Goal: Communication & Community: Answer question/provide support

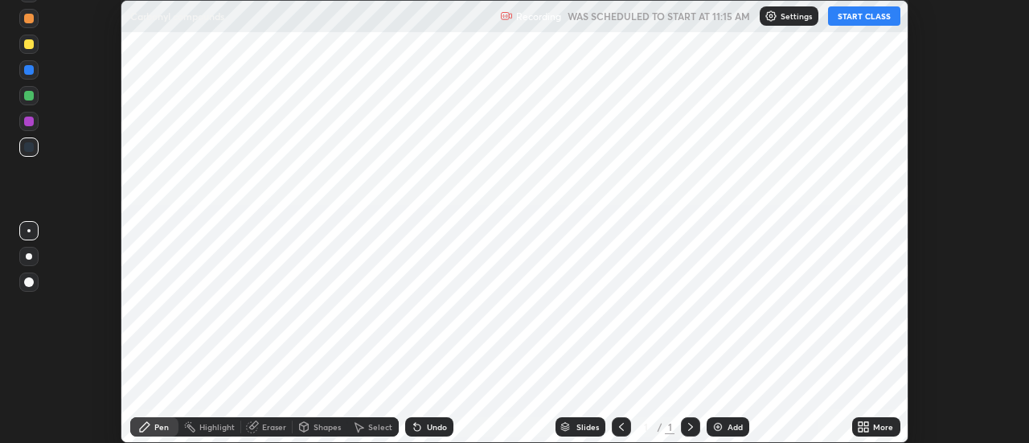
scroll to position [443, 1029]
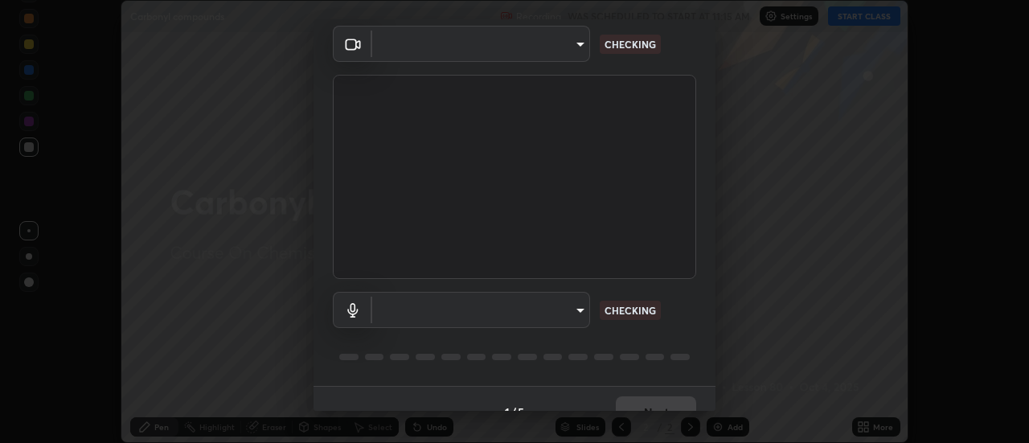
type input "ef013ea04391a6f3c02d818be9d39d876e4c33f846be9846b9b7582d6b98c567"
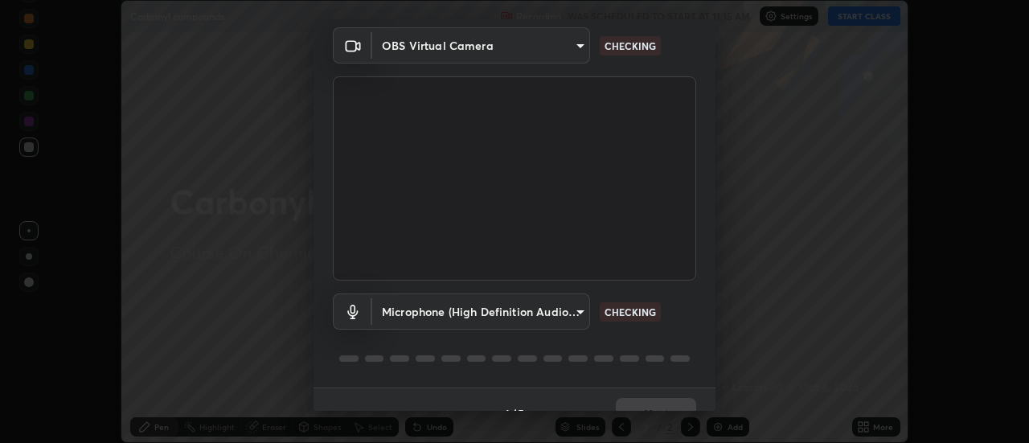
click at [552, 318] on body "Erase all Carbonyl compounds Recording WAS SCHEDULED TO START AT 11:15 AM Setti…" at bounding box center [514, 221] width 1029 height 443
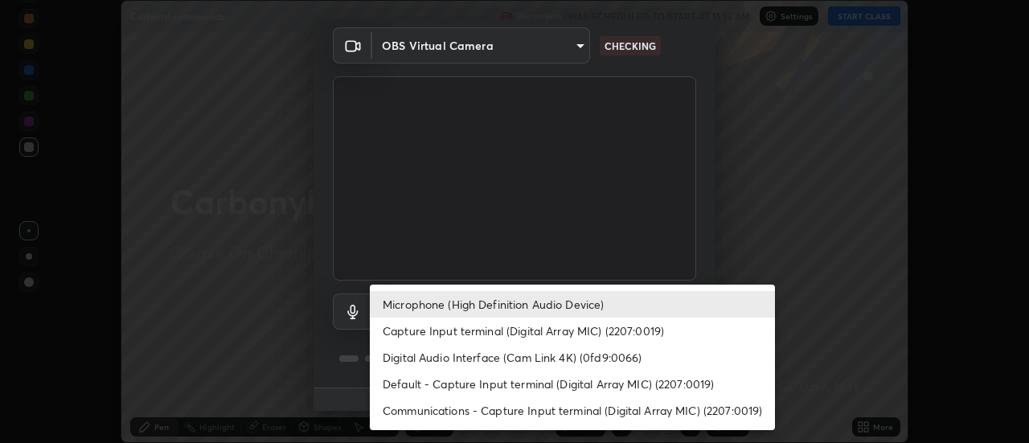
click at [752, 232] on div at bounding box center [514, 221] width 1029 height 443
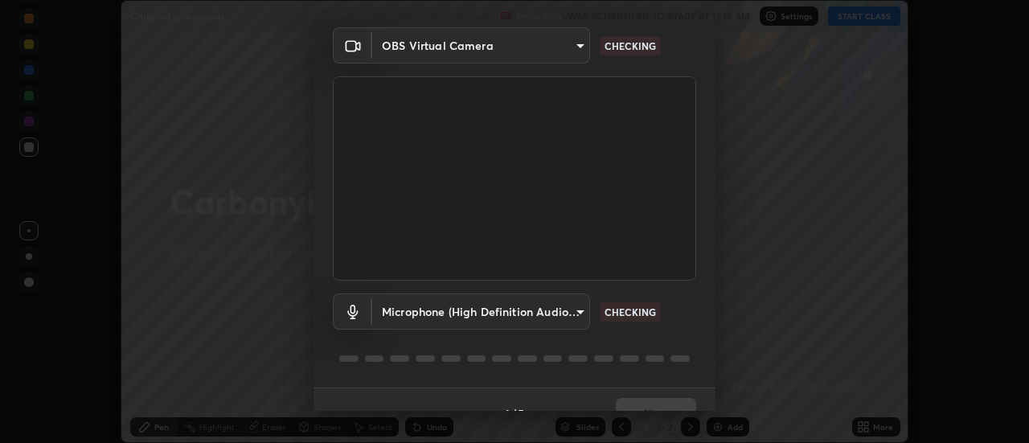
scroll to position [84, 0]
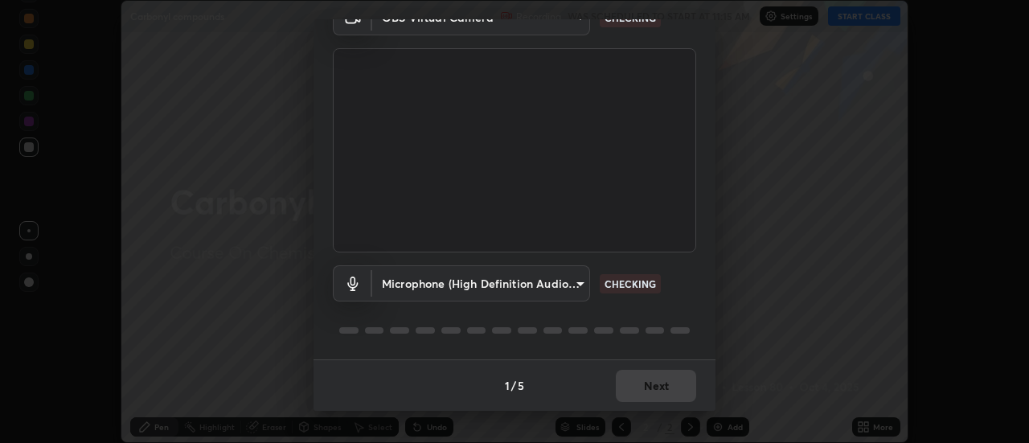
click at [544, 282] on body "Erase all Carbonyl compounds Recording WAS SCHEDULED TO START AT 11:15 AM Setti…" at bounding box center [514, 221] width 1029 height 443
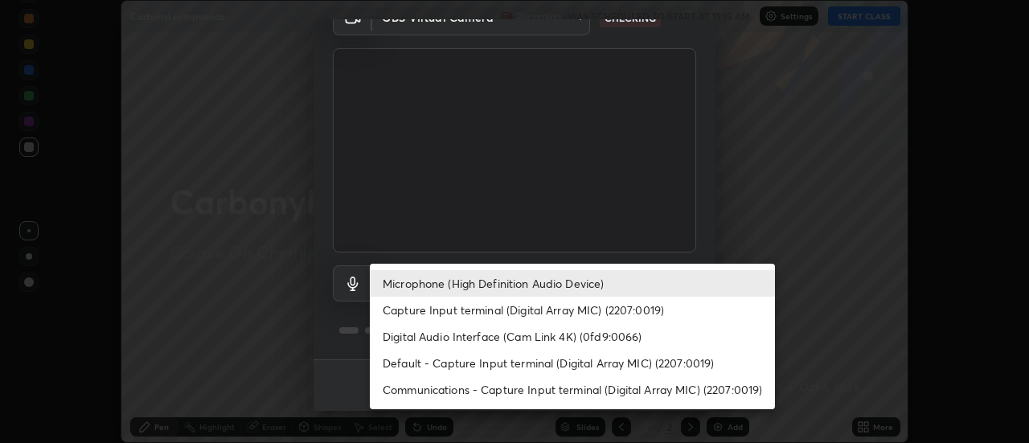
click at [479, 362] on li "Default - Capture Input terminal (Digital Array MIC) (2207:0019)" at bounding box center [572, 363] width 405 height 27
type input "default"
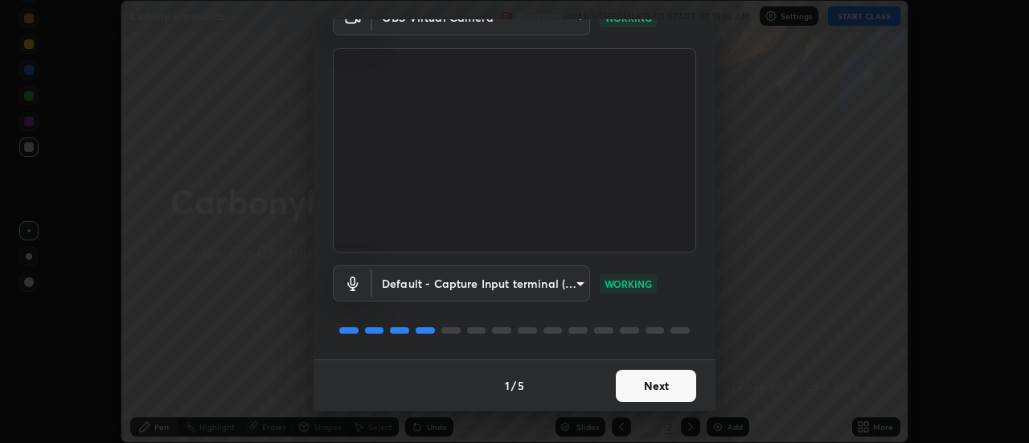
click at [644, 392] on button "Next" at bounding box center [656, 386] width 80 height 32
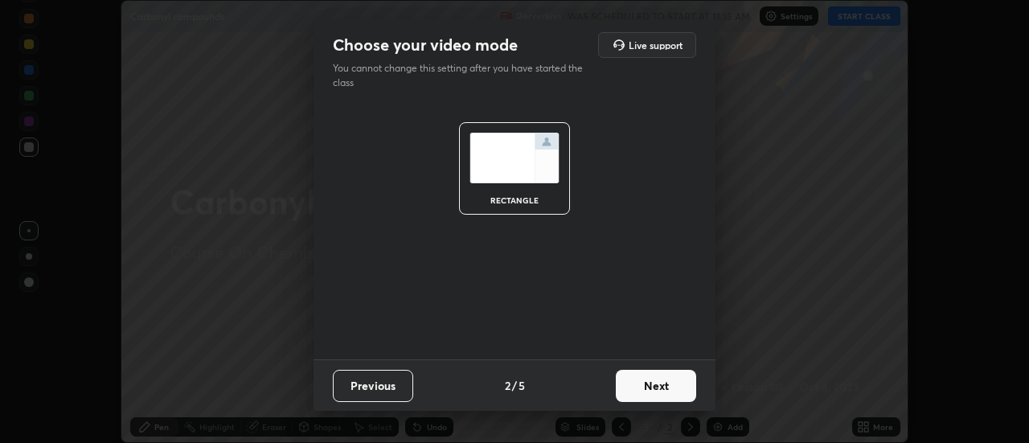
scroll to position [0, 0]
click at [647, 398] on button "Next" at bounding box center [656, 386] width 80 height 32
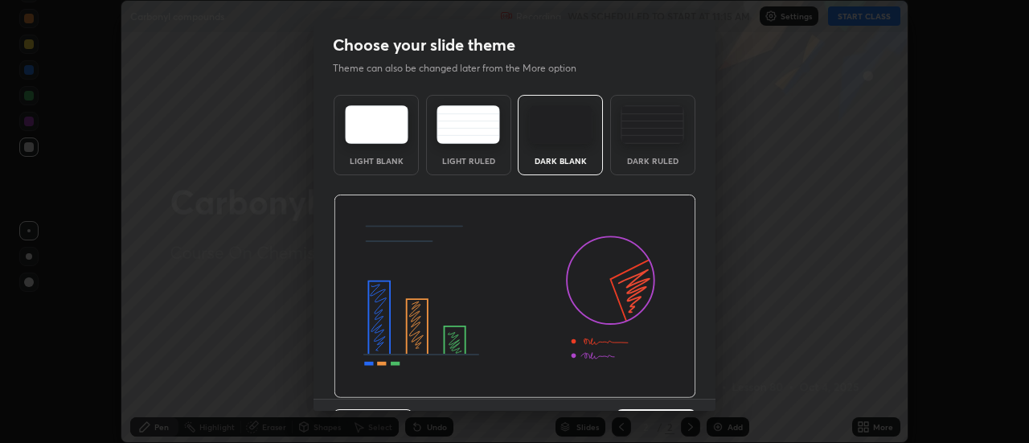
click at [652, 398] on img at bounding box center [514, 296] width 362 height 204
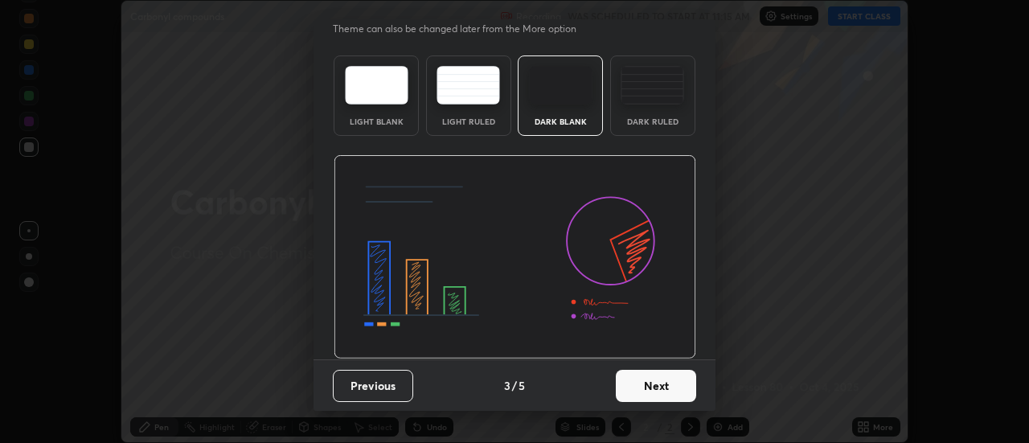
click at [644, 389] on button "Next" at bounding box center [656, 386] width 80 height 32
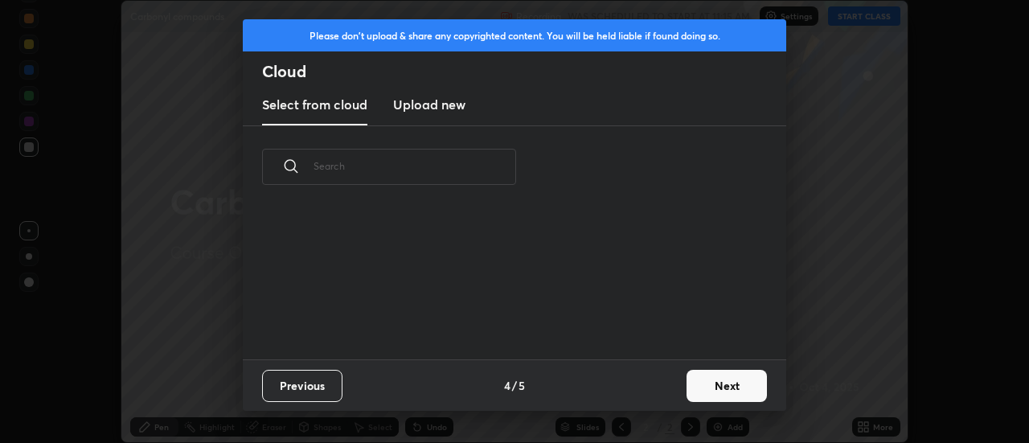
scroll to position [0, 0]
click at [644, 391] on div "Previous 4 / 5 Next" at bounding box center [514, 384] width 543 height 51
click at [646, 385] on div "Previous 4 / 5 Next" at bounding box center [514, 384] width 543 height 51
click at [711, 394] on button "Next" at bounding box center [726, 386] width 80 height 32
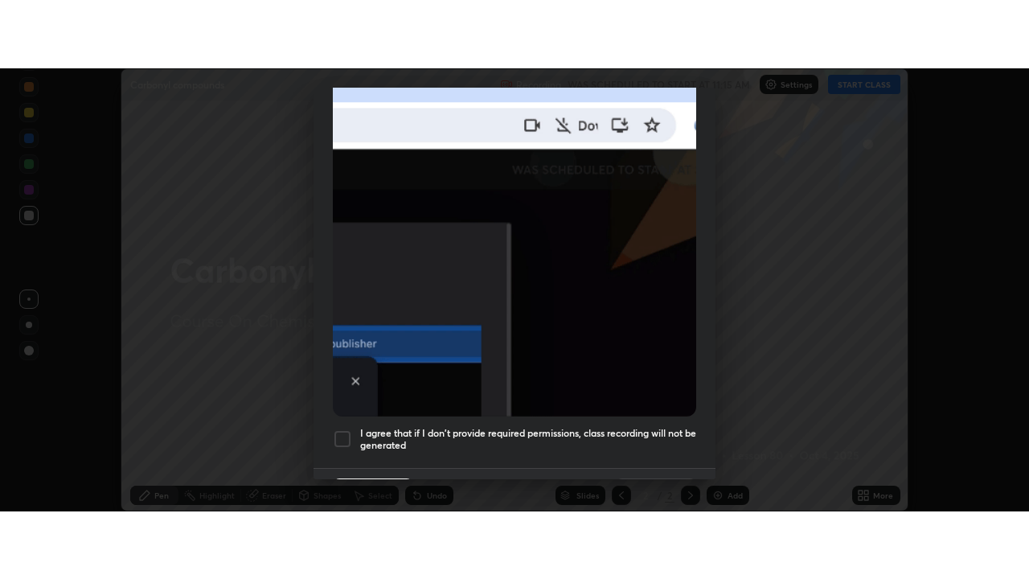
scroll to position [412, 0]
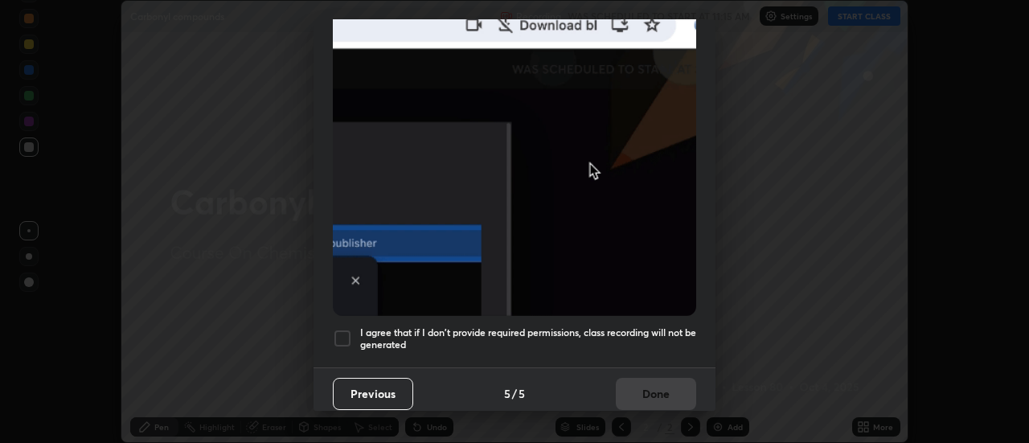
click at [342, 329] on div at bounding box center [342, 338] width 19 height 19
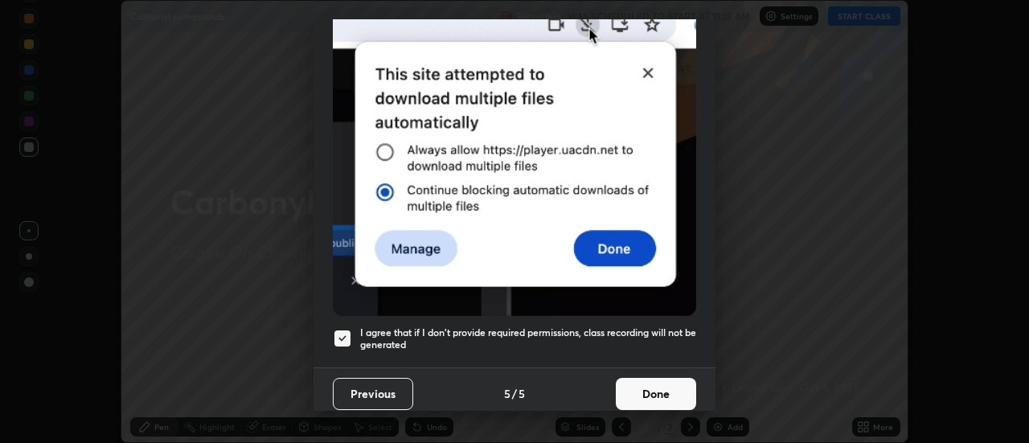
click at [646, 391] on button "Done" at bounding box center [656, 394] width 80 height 32
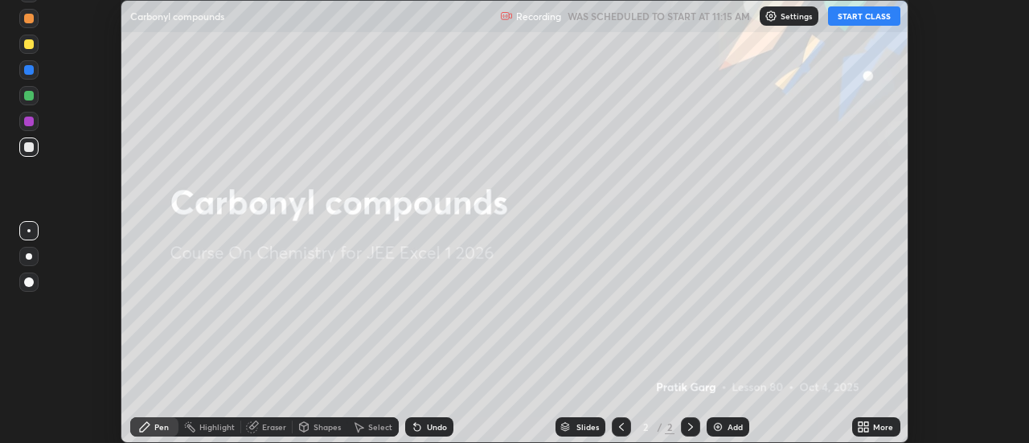
click at [843, 22] on button "START CLASS" at bounding box center [864, 15] width 72 height 19
click at [861, 429] on icon at bounding box center [860, 429] width 4 height 4
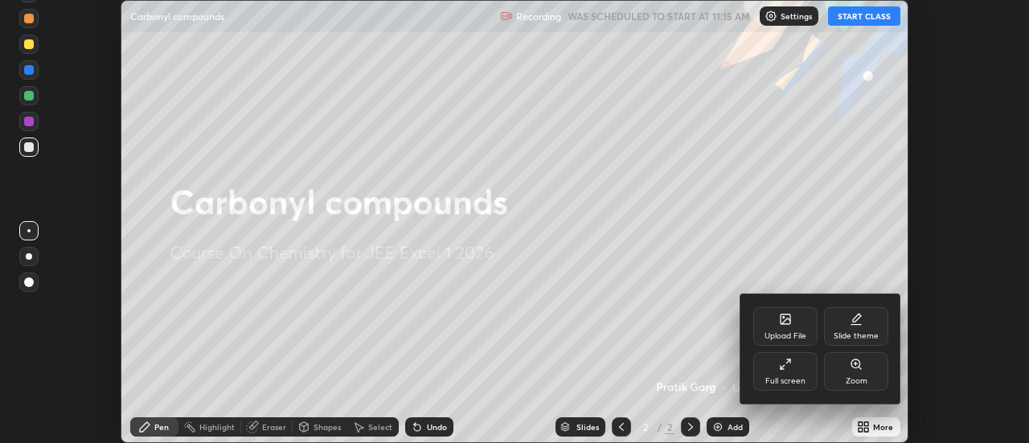
click at [775, 378] on div "Full screen" at bounding box center [785, 381] width 40 height 8
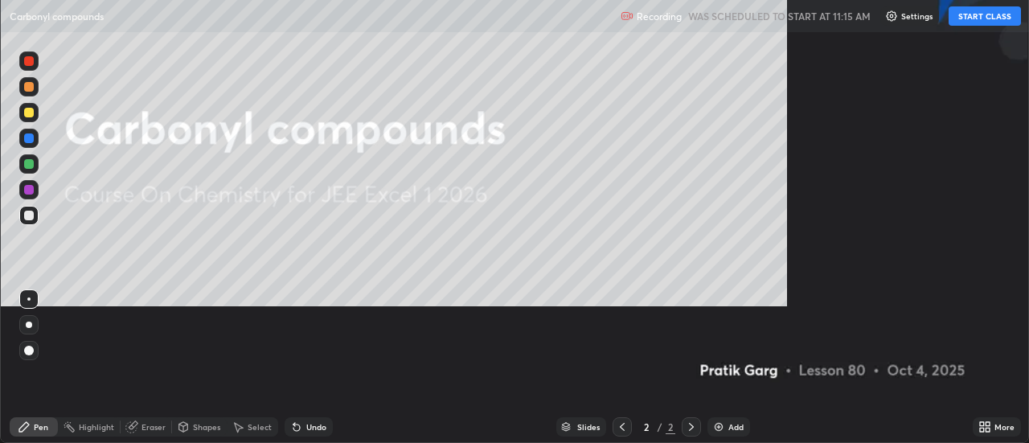
scroll to position [579, 1029]
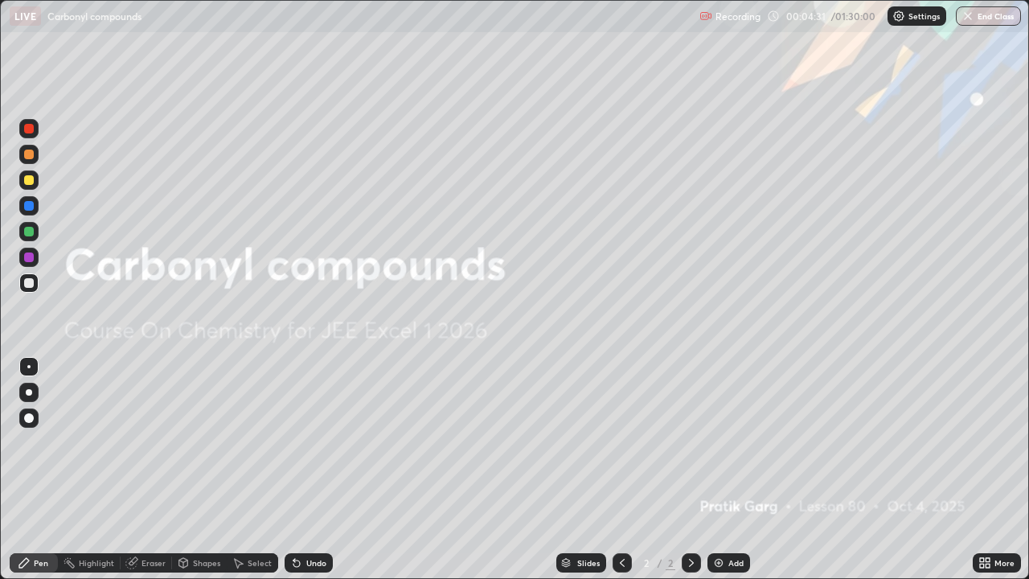
click at [734, 442] on div "Add" at bounding box center [735, 562] width 15 height 8
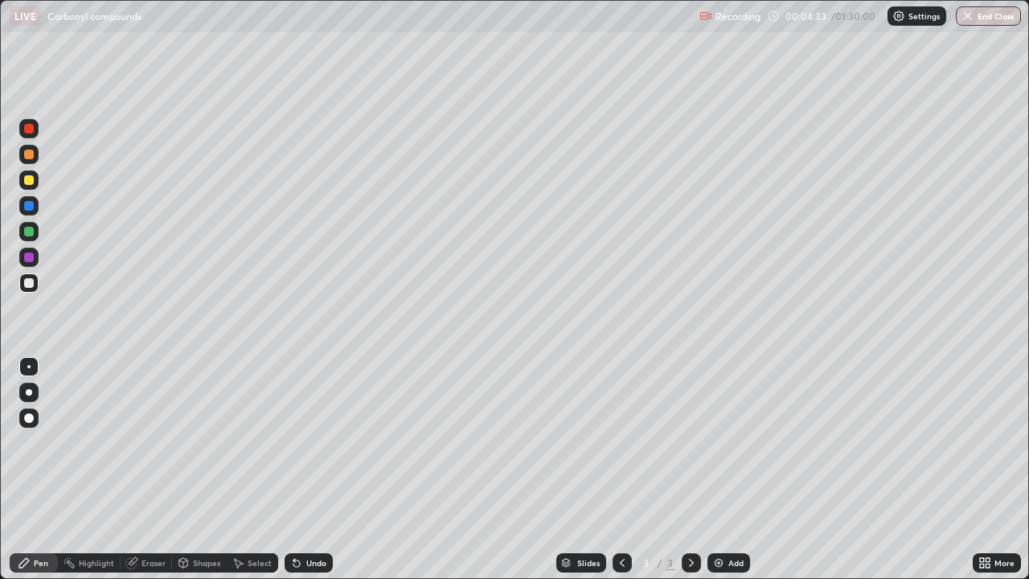
click at [35, 232] on div at bounding box center [28, 231] width 19 height 19
click at [29, 189] on div at bounding box center [28, 179] width 19 height 19
click at [733, 442] on div "Add" at bounding box center [735, 562] width 15 height 8
click at [311, 442] on div "Undo" at bounding box center [316, 562] width 20 height 8
click at [315, 442] on div "Undo" at bounding box center [308, 562] width 48 height 19
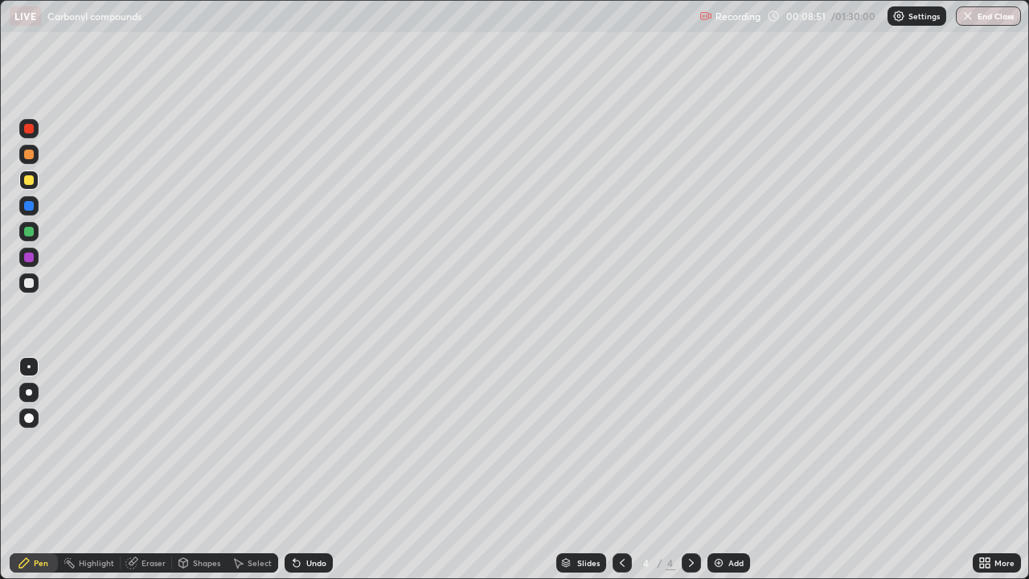
click at [309, 442] on div "Undo" at bounding box center [308, 562] width 48 height 19
click at [31, 229] on div at bounding box center [29, 232] width 10 height 10
click at [735, 442] on div "Add" at bounding box center [728, 562] width 43 height 19
click at [158, 442] on div "Eraser" at bounding box center [153, 562] width 24 height 8
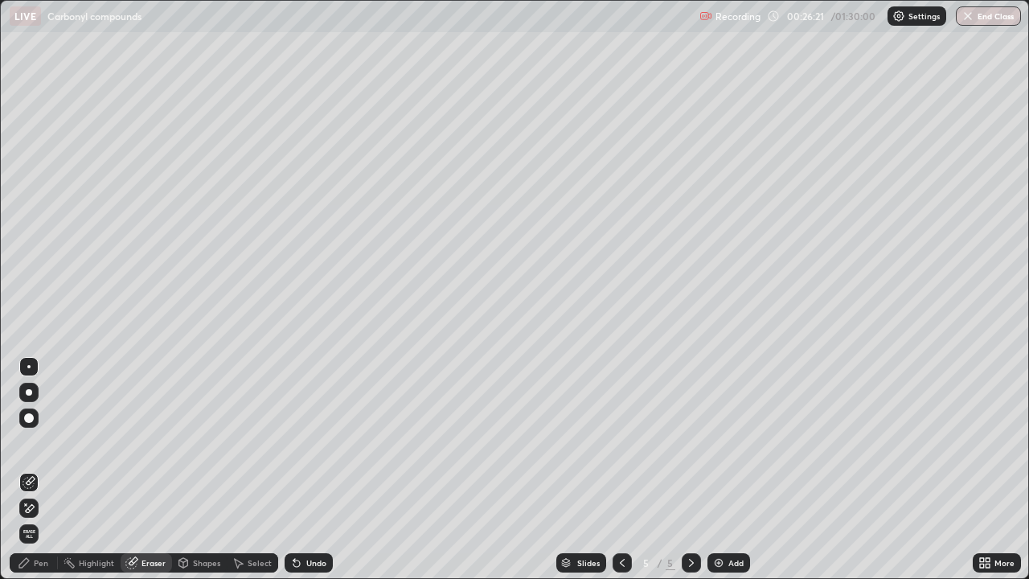
click at [34, 442] on div "Pen" at bounding box center [41, 562] width 14 height 8
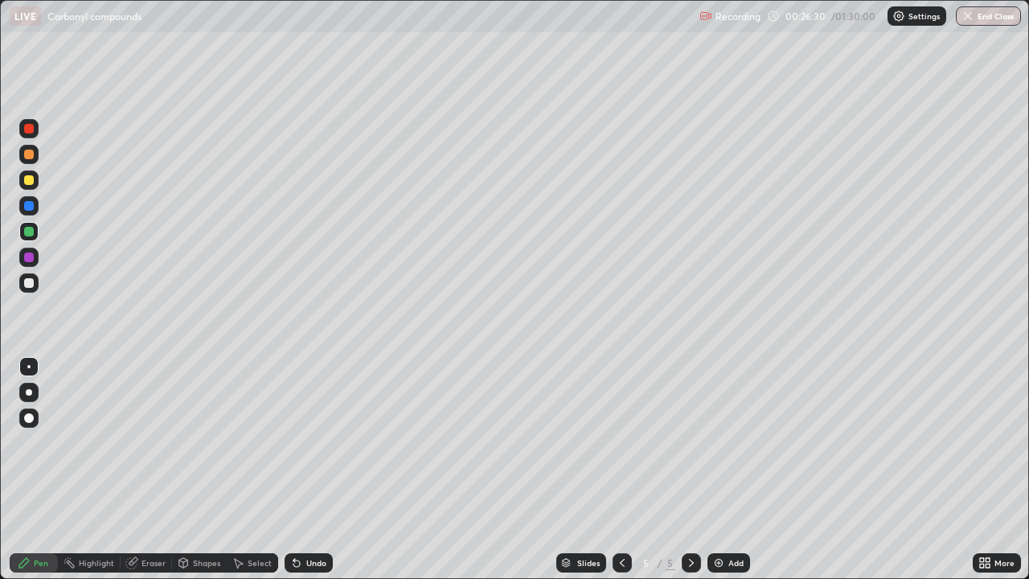
click at [153, 442] on div "Eraser" at bounding box center [153, 562] width 24 height 8
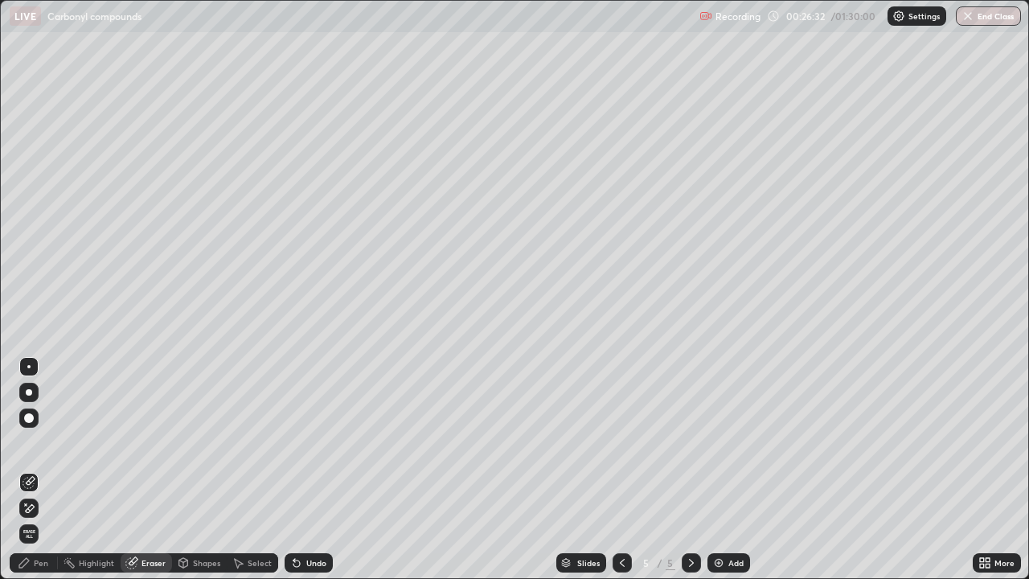
click at [34, 442] on div "Pen" at bounding box center [41, 562] width 14 height 8
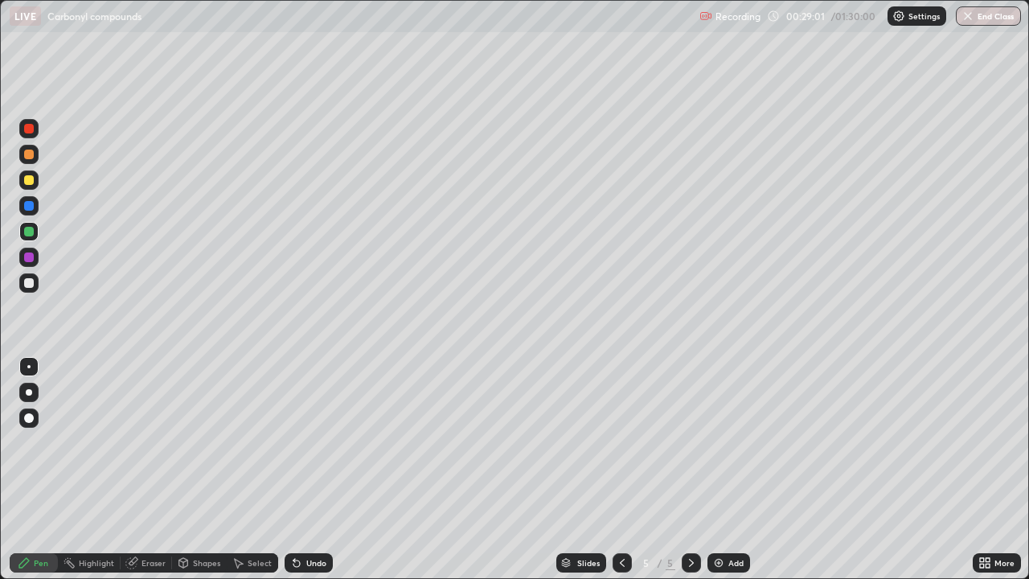
click at [728, 442] on div "Add" at bounding box center [735, 562] width 15 height 8
click at [30, 180] on div at bounding box center [29, 180] width 10 height 10
click at [735, 442] on div "Add" at bounding box center [728, 562] width 43 height 19
click at [31, 154] on div at bounding box center [29, 154] width 10 height 10
click at [30, 228] on div at bounding box center [29, 232] width 10 height 10
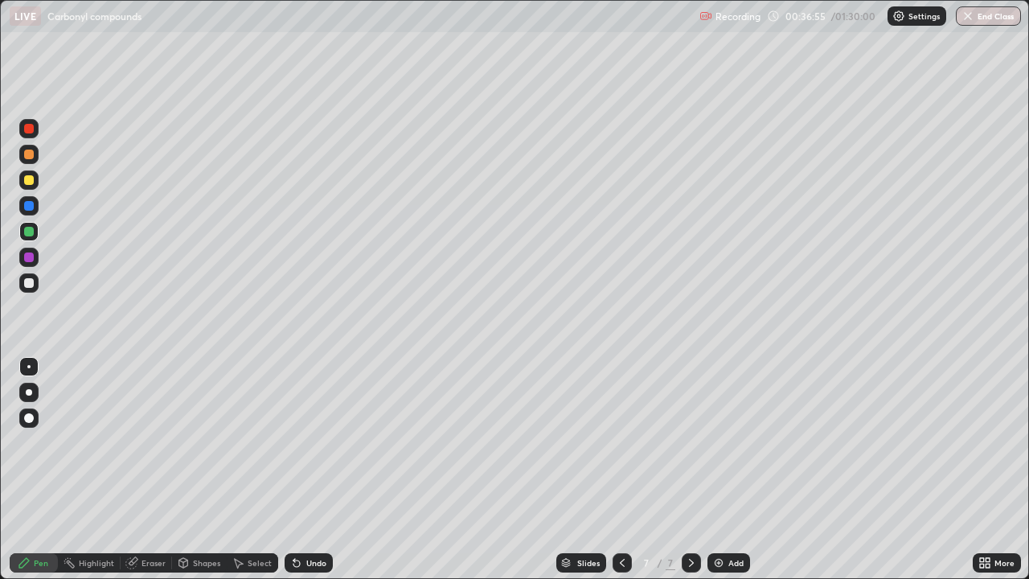
click at [33, 152] on div at bounding box center [29, 154] width 10 height 10
click at [30, 154] on div at bounding box center [29, 154] width 10 height 10
click at [739, 442] on div "Add" at bounding box center [728, 562] width 43 height 19
click at [27, 180] on div at bounding box center [29, 180] width 10 height 10
click at [723, 442] on div "Add" at bounding box center [728, 562] width 43 height 19
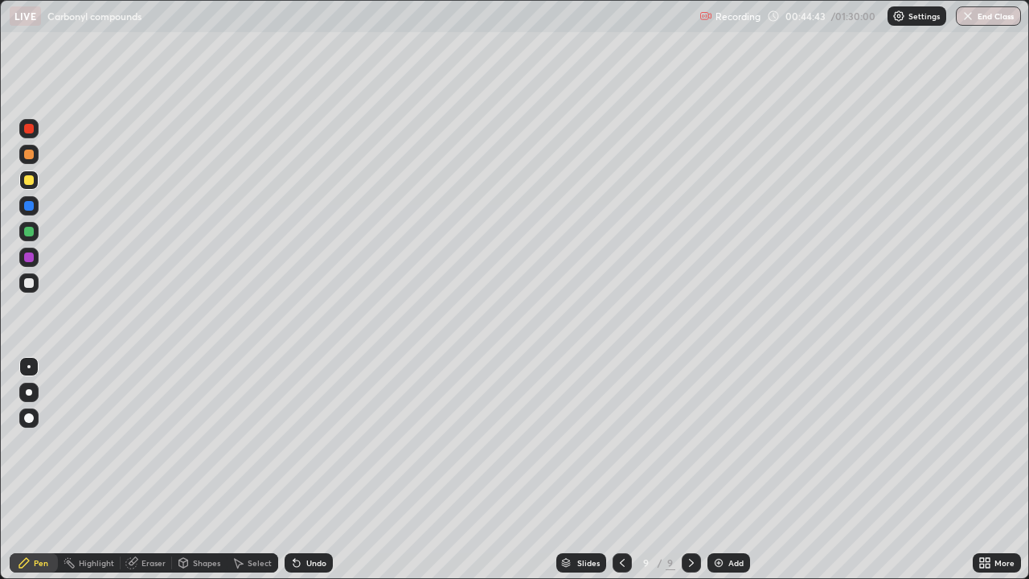
click at [31, 239] on div at bounding box center [28, 231] width 19 height 19
click at [303, 442] on div "Undo" at bounding box center [308, 562] width 48 height 19
click at [309, 442] on div "Undo" at bounding box center [308, 562] width 48 height 19
click at [320, 442] on div "Undo" at bounding box center [316, 562] width 20 height 8
click at [738, 442] on div "Add" at bounding box center [728, 562] width 43 height 19
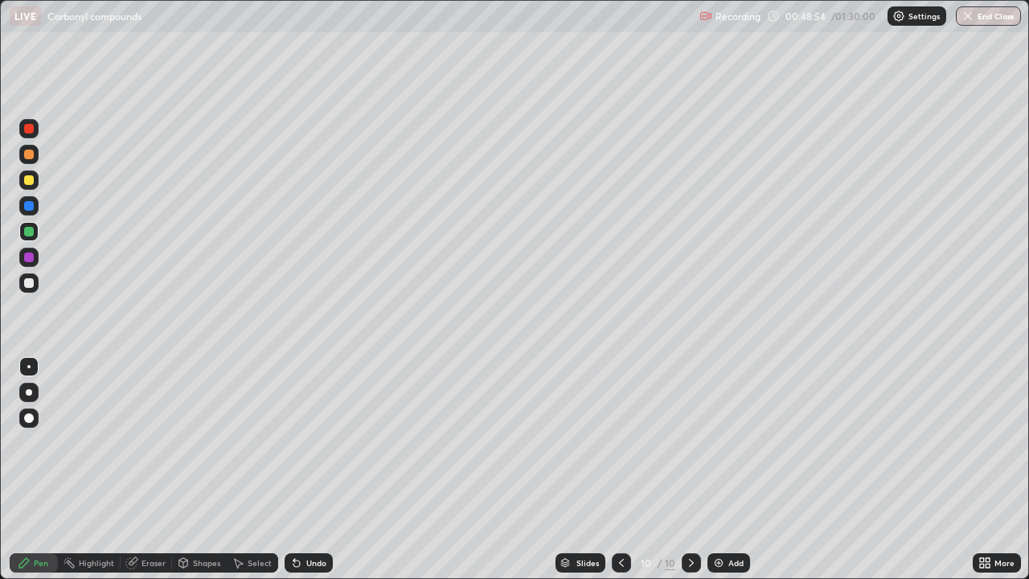
click at [35, 180] on div at bounding box center [28, 179] width 19 height 19
click at [317, 442] on div "Undo" at bounding box center [308, 562] width 48 height 19
click at [718, 442] on img at bounding box center [718, 562] width 13 height 13
click at [28, 231] on div at bounding box center [29, 232] width 10 height 10
click at [28, 281] on div at bounding box center [29, 283] width 10 height 10
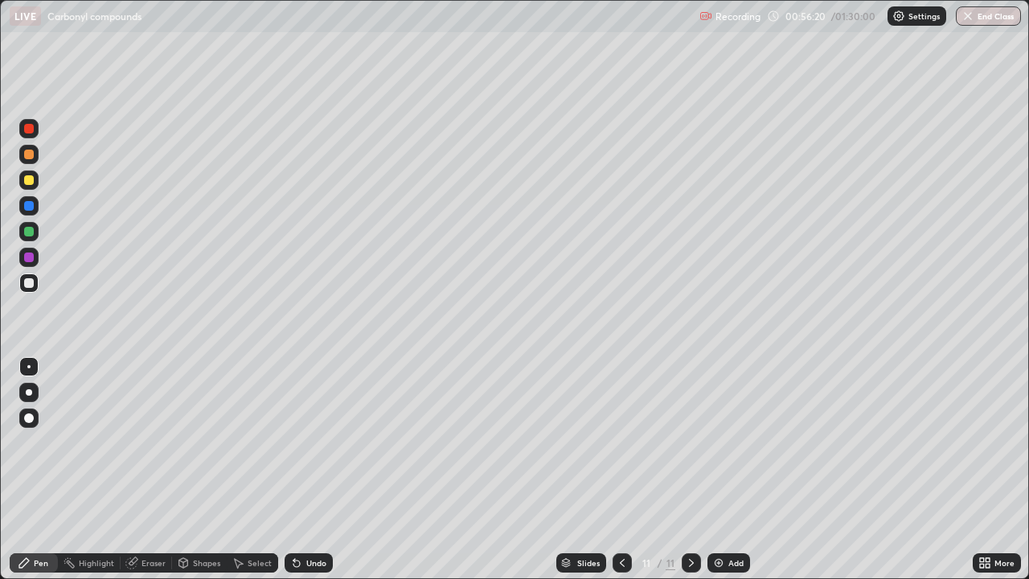
click at [726, 442] on div "Add" at bounding box center [728, 562] width 43 height 19
click at [29, 181] on div at bounding box center [29, 180] width 10 height 10
click at [313, 442] on div "Undo" at bounding box center [316, 562] width 20 height 8
click at [306, 442] on div "Undo" at bounding box center [316, 562] width 20 height 8
click at [33, 284] on div at bounding box center [29, 283] width 10 height 10
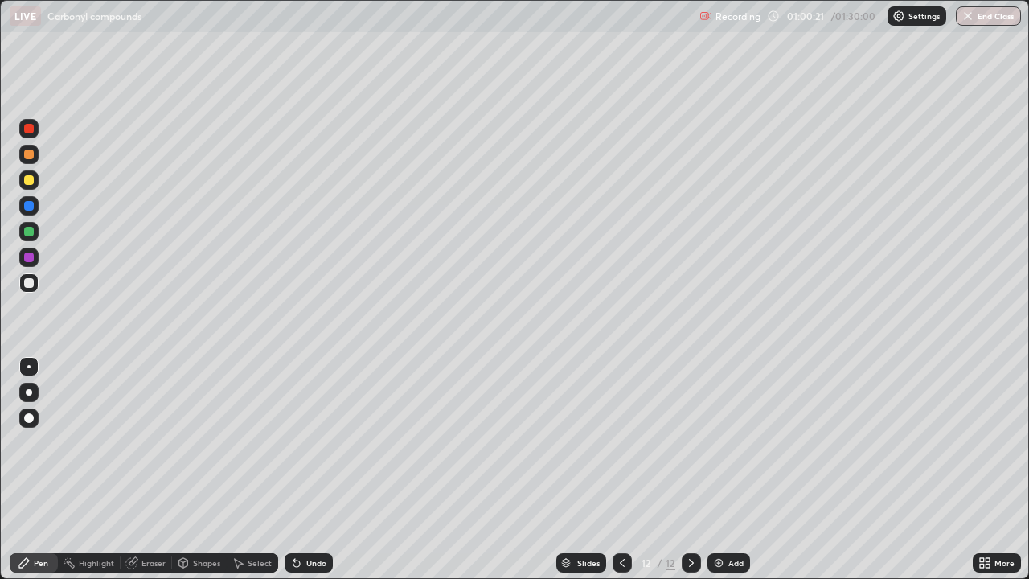
click at [254, 442] on div "Select" at bounding box center [259, 562] width 24 height 8
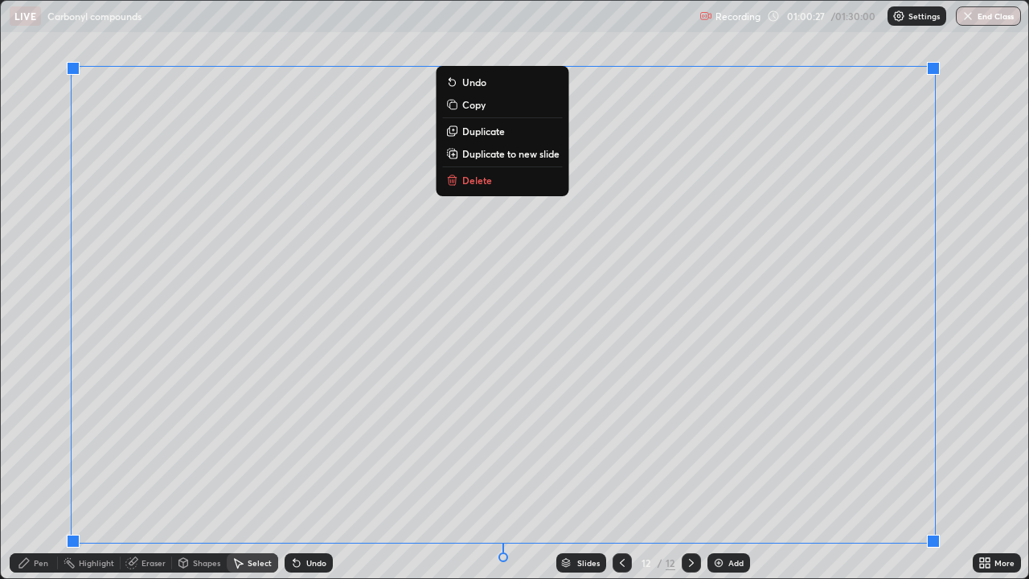
click at [533, 153] on p "Duplicate to new slide" at bounding box center [510, 153] width 97 height 13
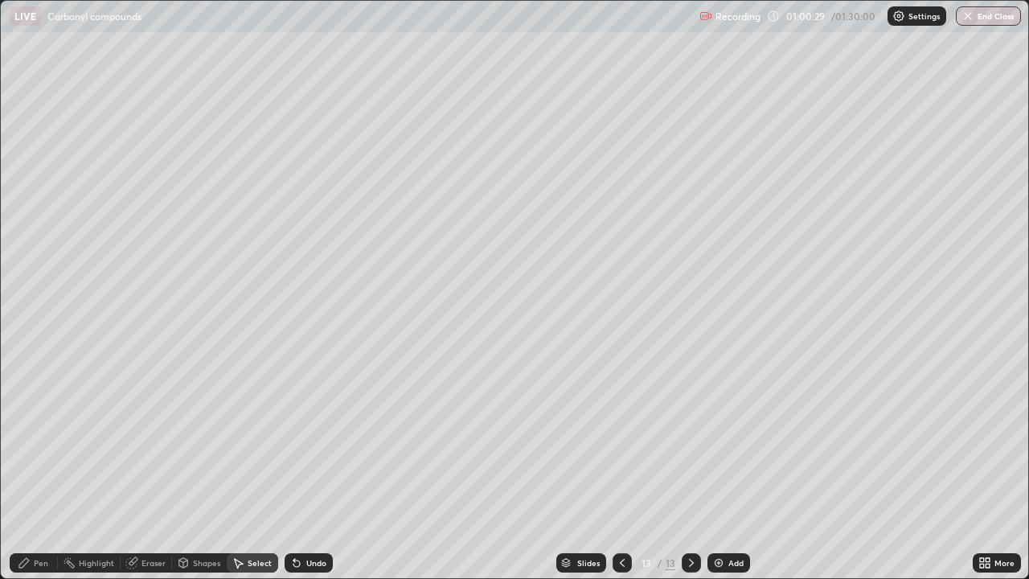
click at [148, 442] on div "Eraser" at bounding box center [146, 562] width 51 height 19
click at [41, 442] on div "Pen" at bounding box center [41, 562] width 14 height 8
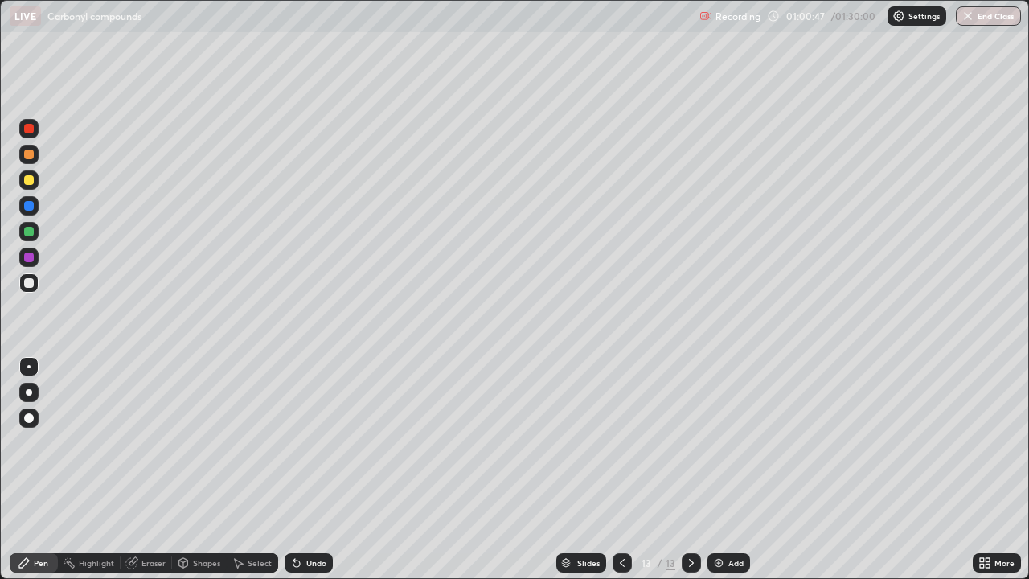
click at [30, 155] on div at bounding box center [29, 154] width 10 height 10
click at [746, 442] on div "Add" at bounding box center [728, 562] width 43 height 19
click at [30, 180] on div at bounding box center [29, 180] width 10 height 10
click at [982, 442] on icon at bounding box center [984, 562] width 13 height 13
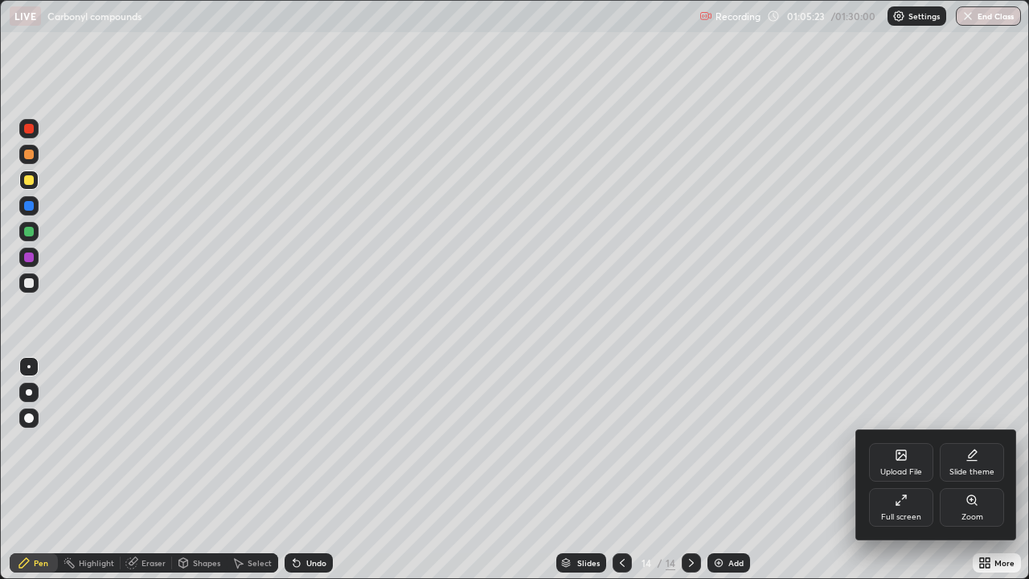
click at [898, 442] on icon at bounding box center [900, 499] width 13 height 13
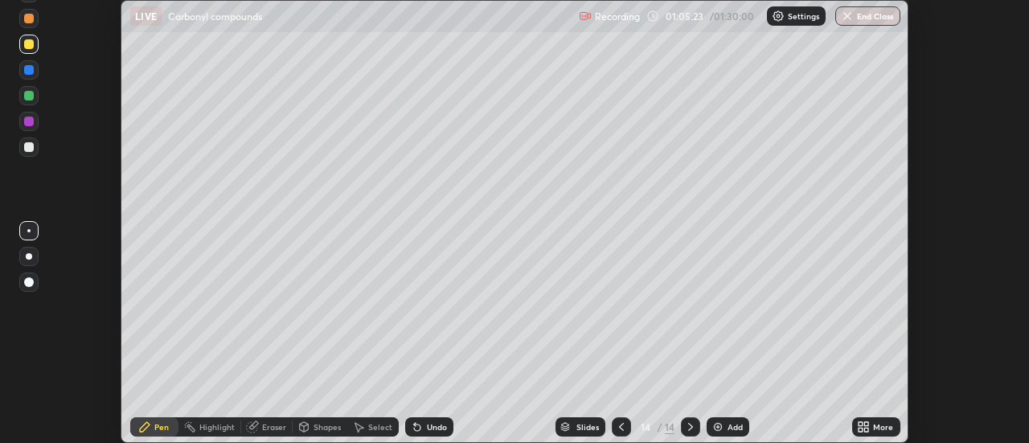
scroll to position [79912, 79326]
click at [844, 20] on img "button" at bounding box center [847, 16] width 13 height 13
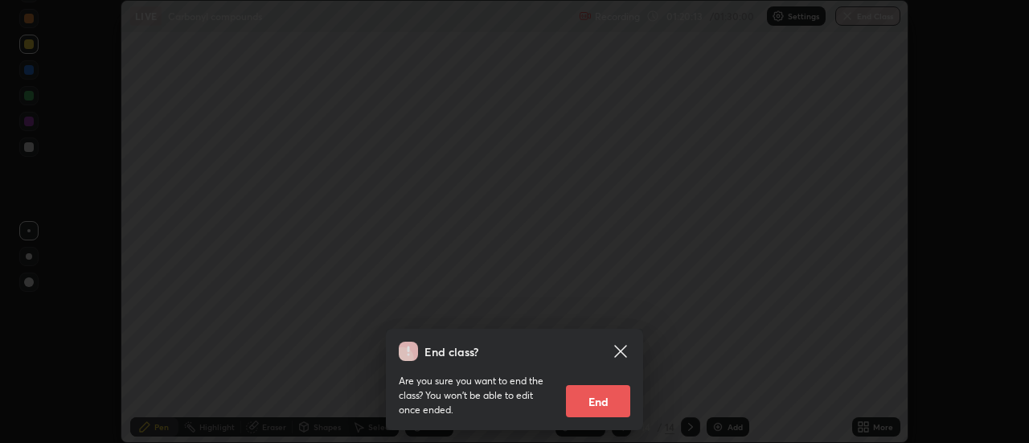
click at [611, 412] on button "End" at bounding box center [598, 401] width 64 height 32
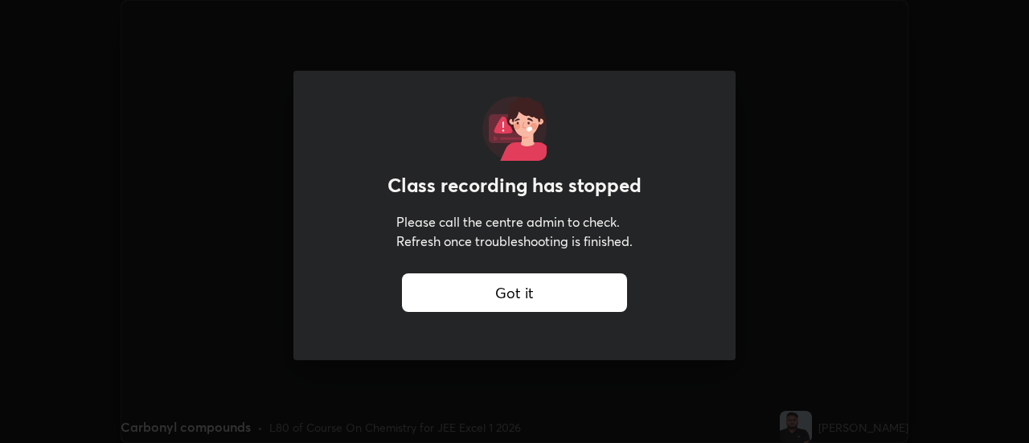
click at [611, 296] on div "Got it" at bounding box center [514, 292] width 225 height 39
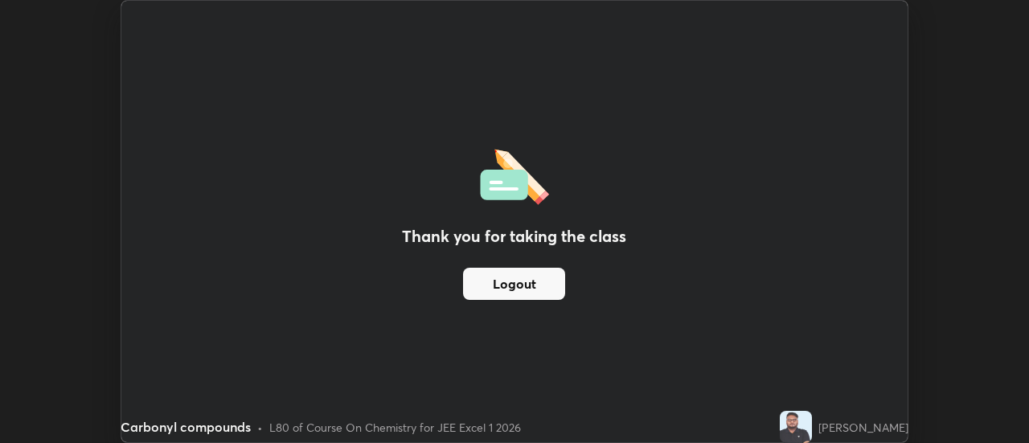
click at [547, 277] on button "Logout" at bounding box center [514, 284] width 102 height 32
